Goal: Check status: Check status

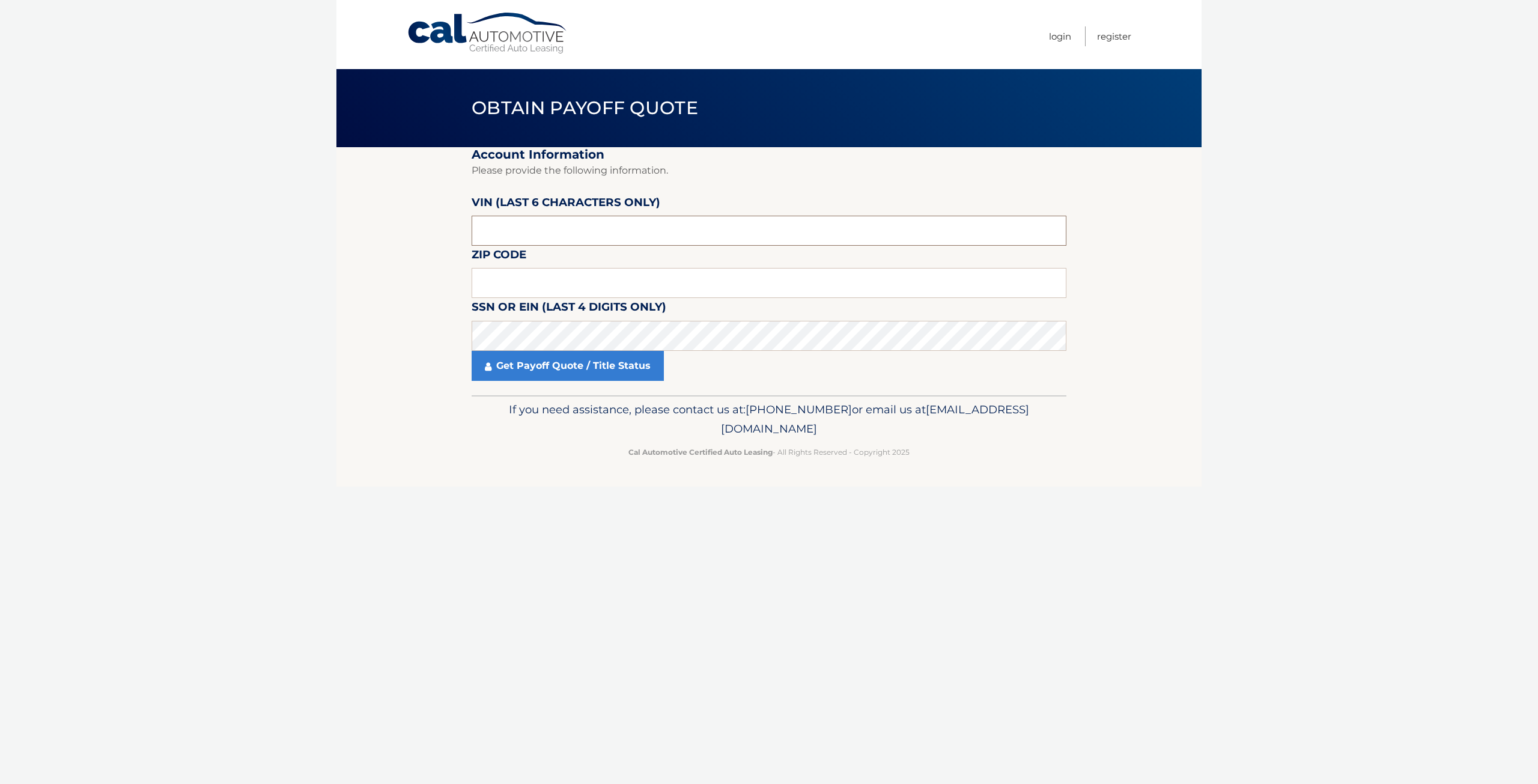
click at [520, 232] on input "text" at bounding box center [769, 230] width 595 height 30
type input "017444"
type input "07036"
click at [537, 362] on link "Get Payoff Quote / Title Status" at bounding box center [567, 365] width 192 height 30
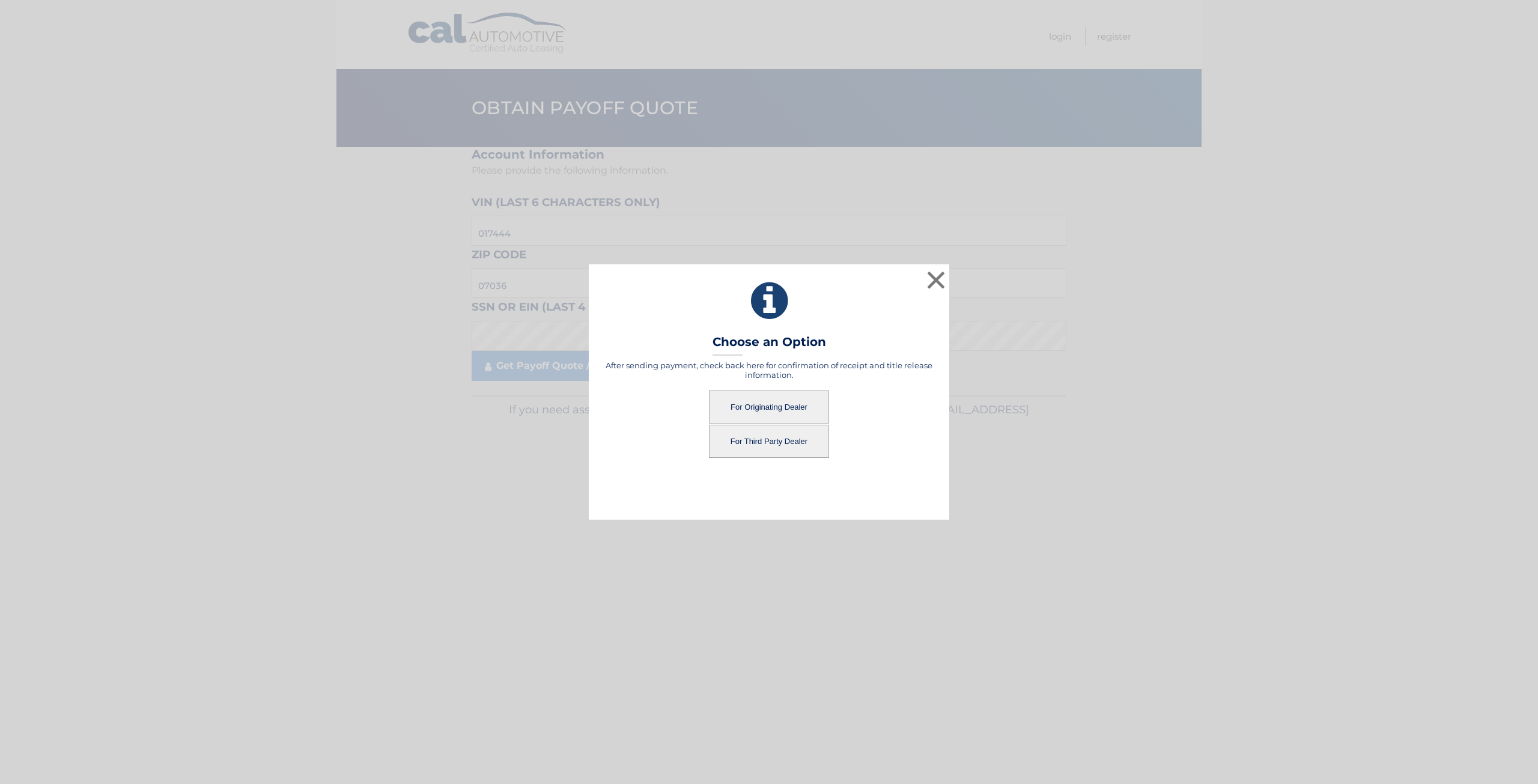
click at [782, 406] on button "For Originating Dealer" at bounding box center [769, 407] width 120 height 33
click at [750, 409] on button "For Originating Dealer" at bounding box center [769, 407] width 120 height 33
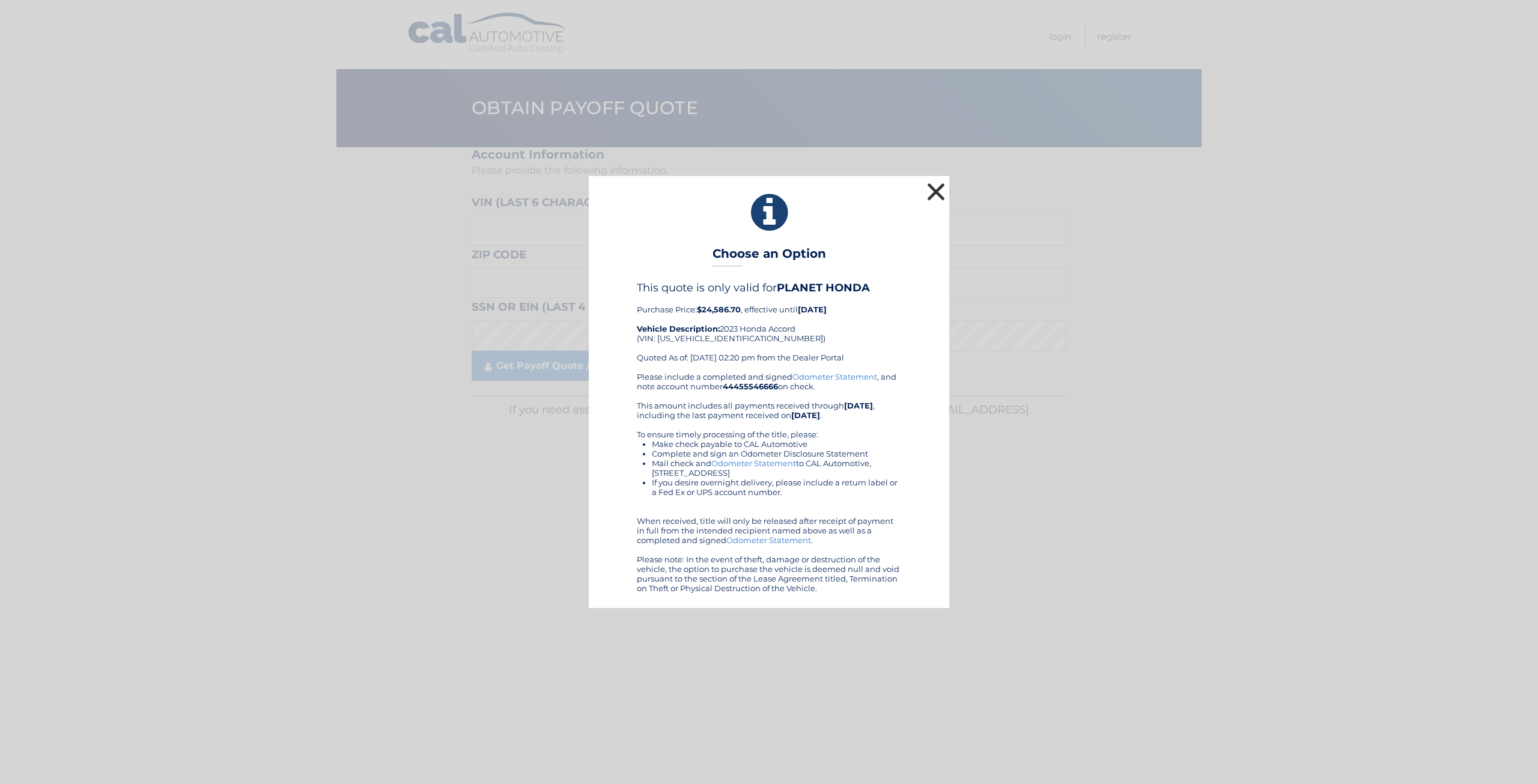
click at [935, 188] on button "×" at bounding box center [936, 191] width 24 height 24
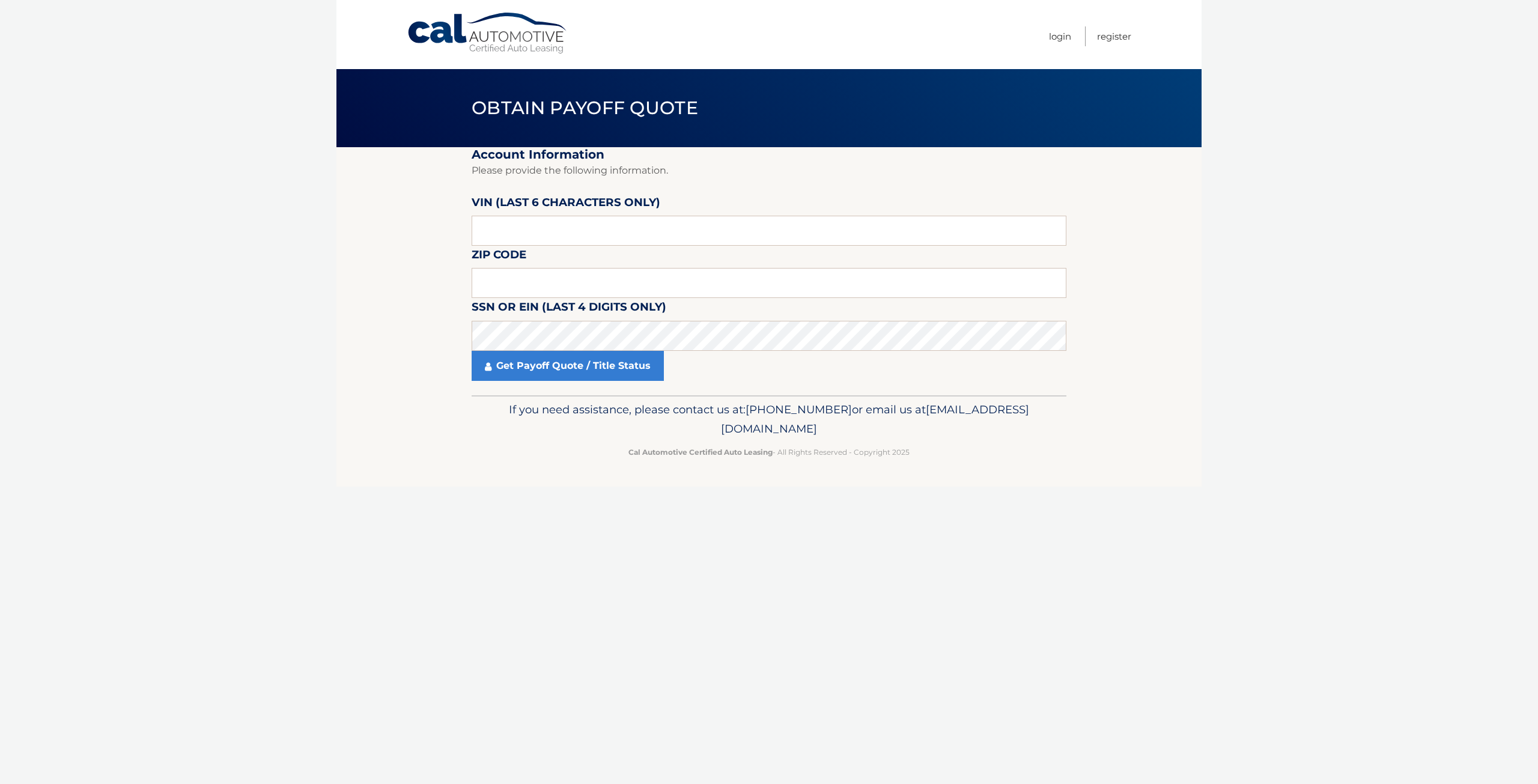
click at [375, 370] on section "Account Information Please provide the following information. [PERSON_NAME] (la…" at bounding box center [769, 270] width 865 height 248
click at [199, 430] on body "Cal Automotive Menu Login Register Obtain Payoff Quote" at bounding box center [769, 392] width 1538 height 784
